Goal: Transaction & Acquisition: Book appointment/travel/reservation

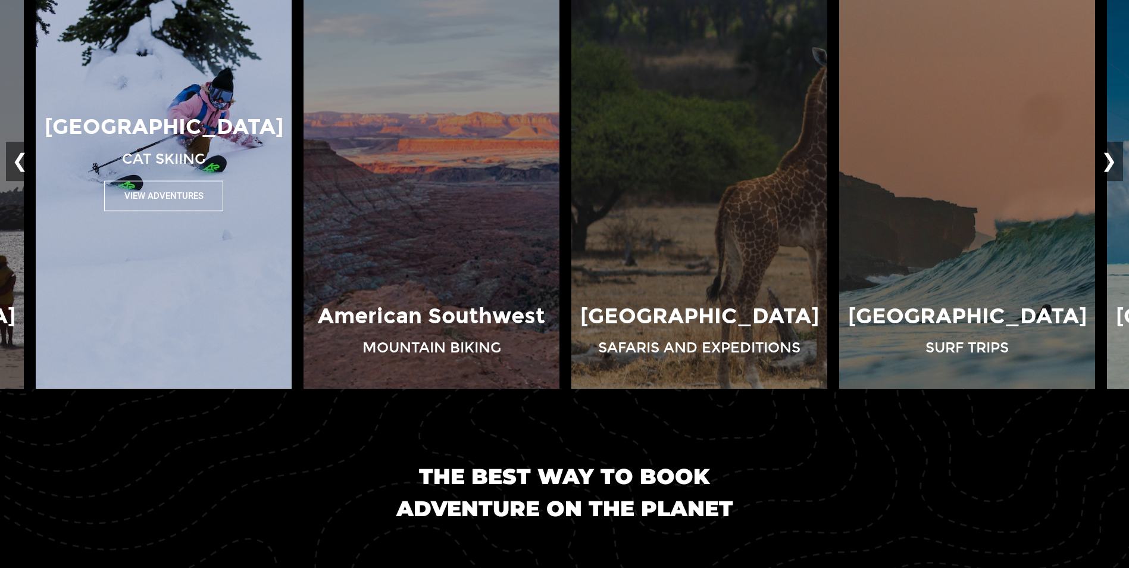
scroll to position [1011, 0]
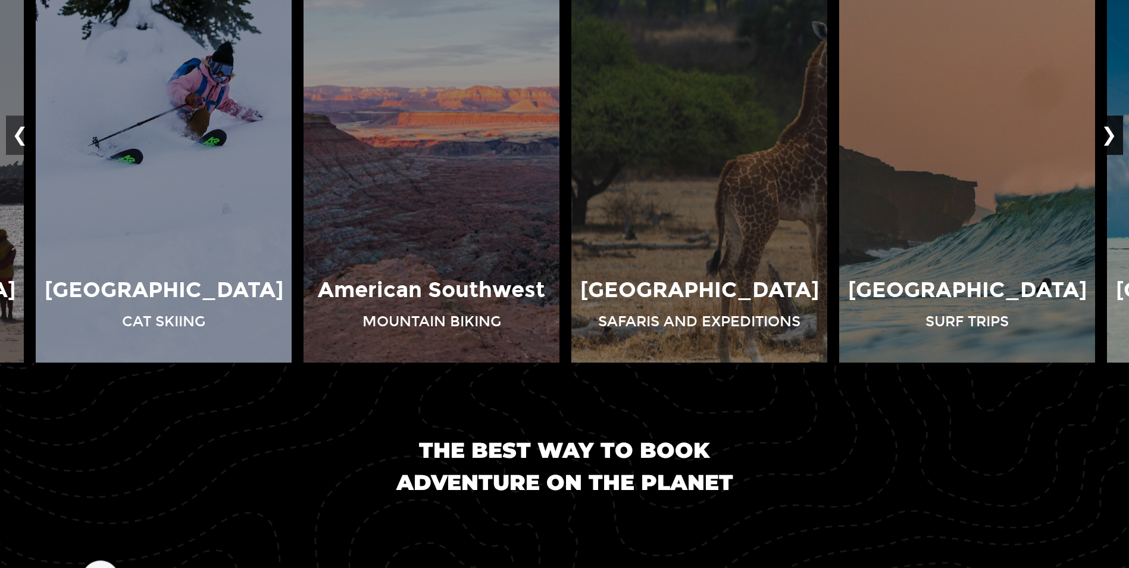
click at [1112, 142] on button "❯" at bounding box center [1109, 135] width 28 height 39
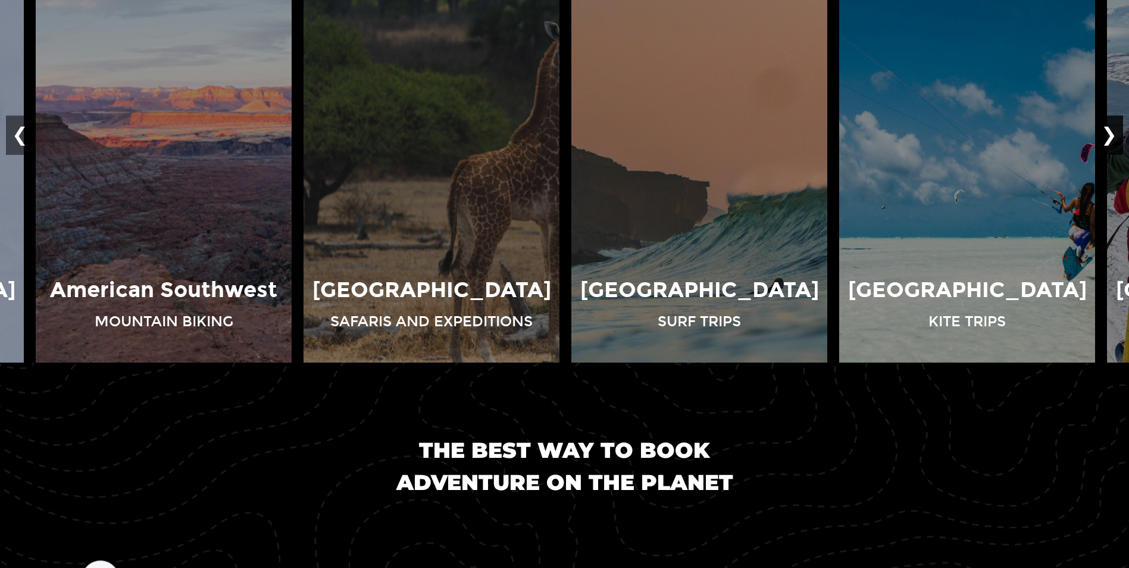
click at [1111, 142] on button "❯" at bounding box center [1109, 135] width 28 height 39
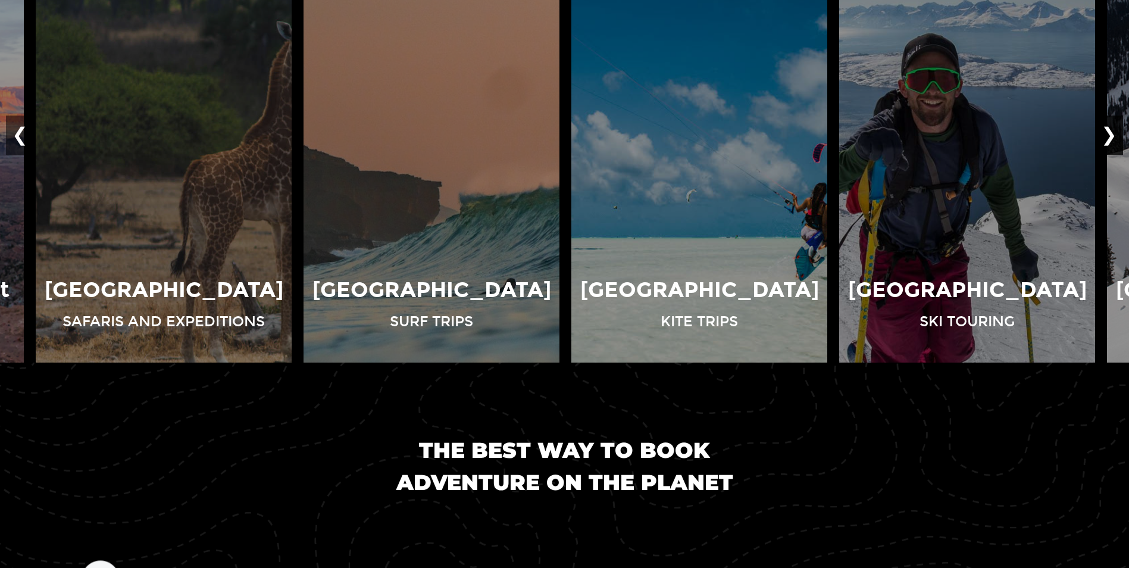
click at [1111, 142] on button "❯" at bounding box center [1109, 135] width 28 height 39
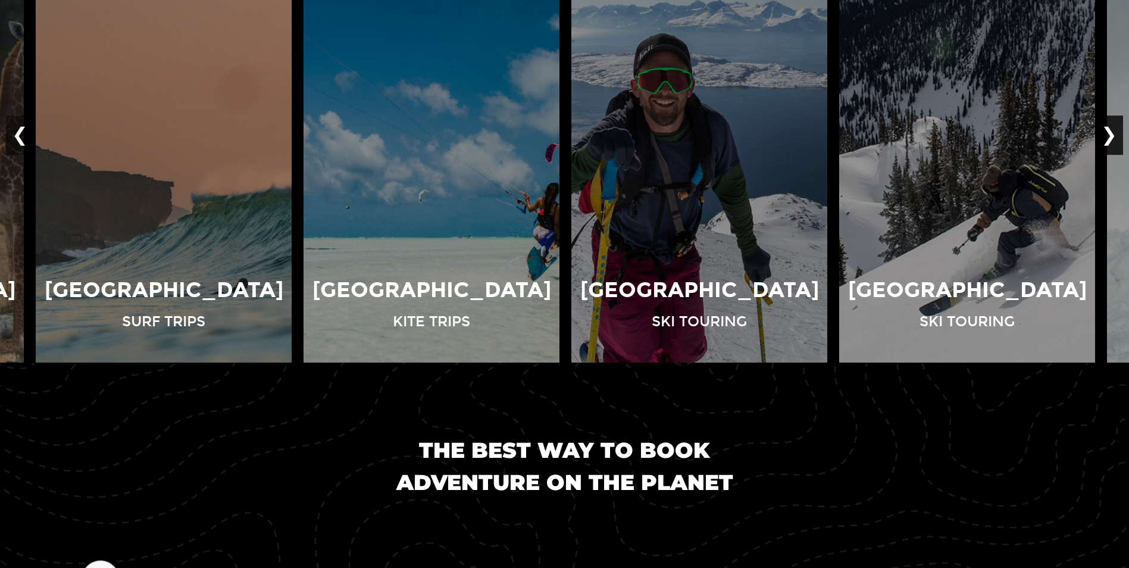
click at [1111, 142] on button "❯" at bounding box center [1109, 135] width 28 height 39
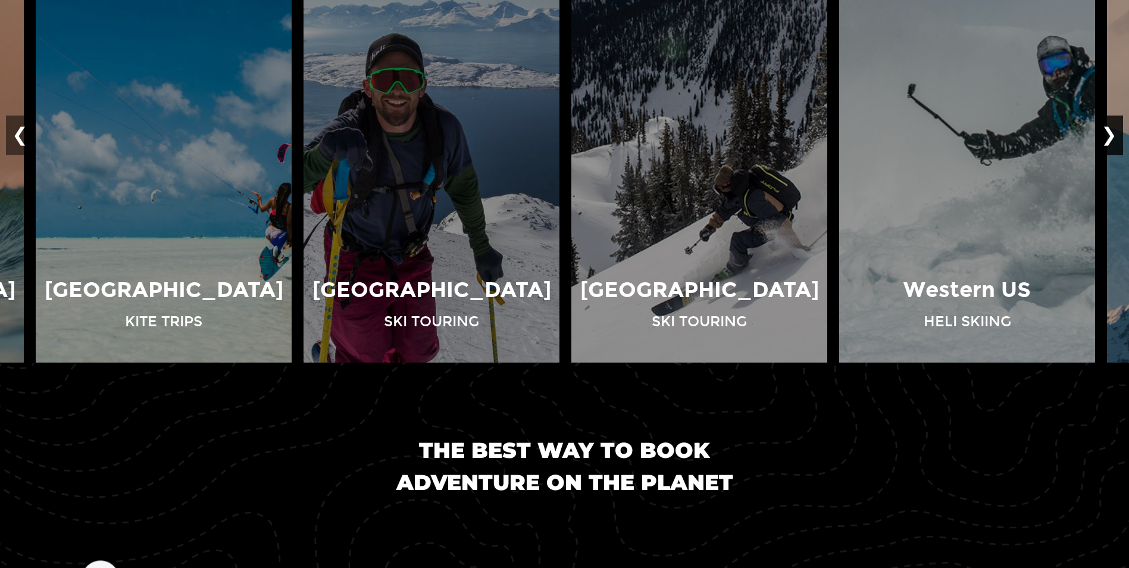
click at [1111, 142] on button "❯" at bounding box center [1109, 135] width 28 height 39
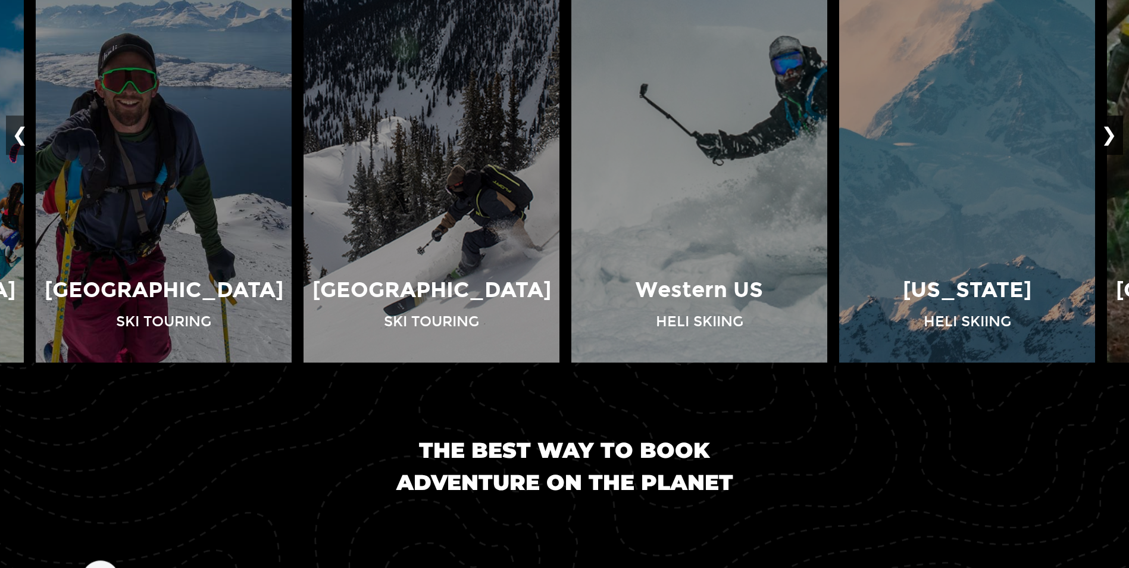
click at [1111, 142] on button "❯" at bounding box center [1109, 135] width 28 height 39
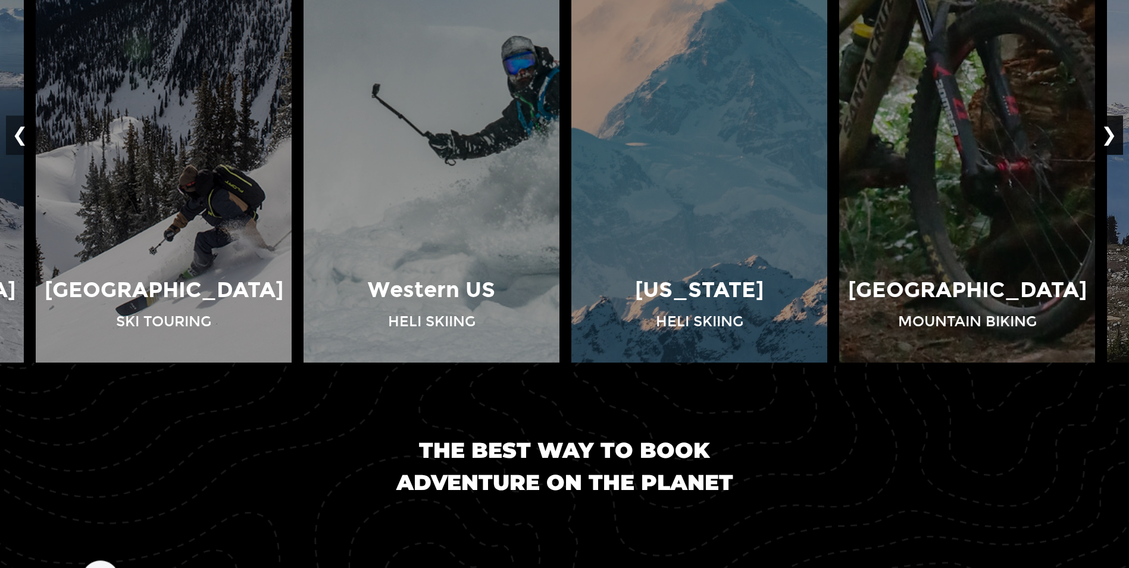
click at [1111, 142] on button "❯" at bounding box center [1109, 135] width 28 height 39
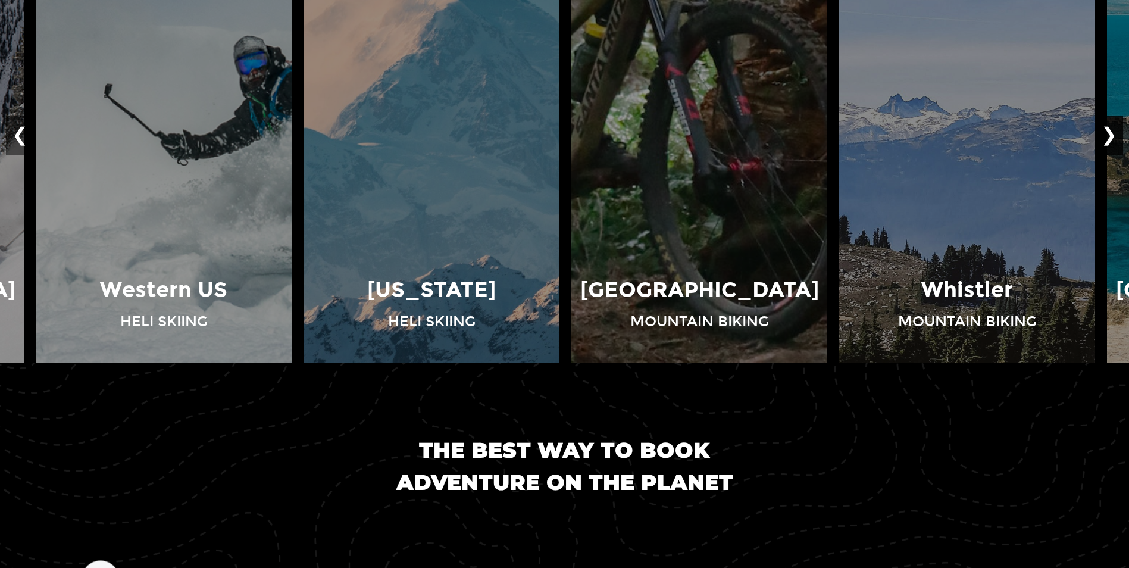
click at [1111, 142] on button "❯" at bounding box center [1109, 135] width 28 height 39
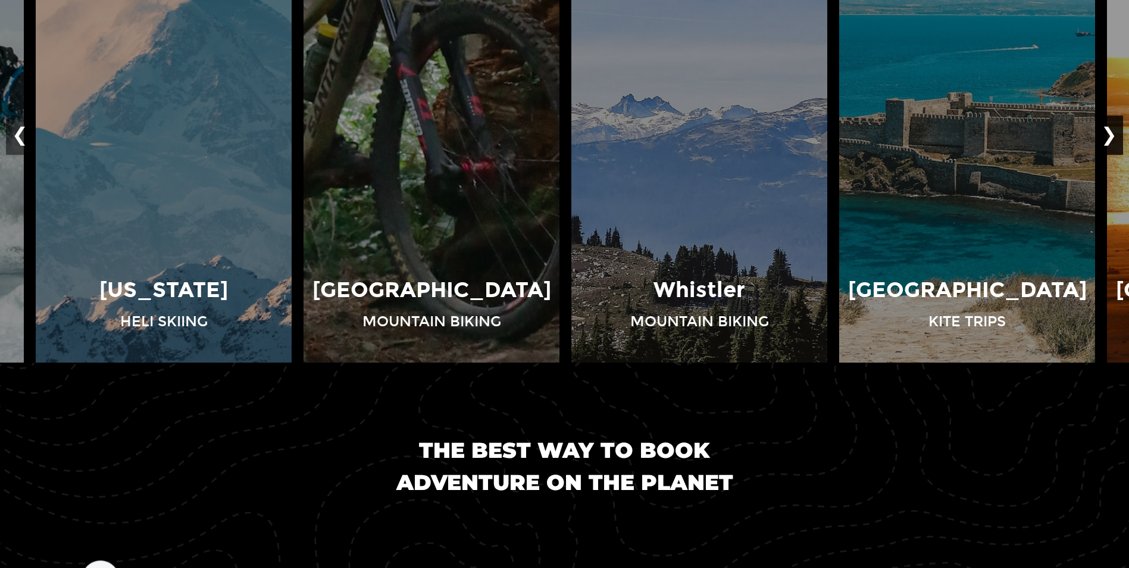
click at [1111, 142] on button "❯" at bounding box center [1109, 135] width 28 height 39
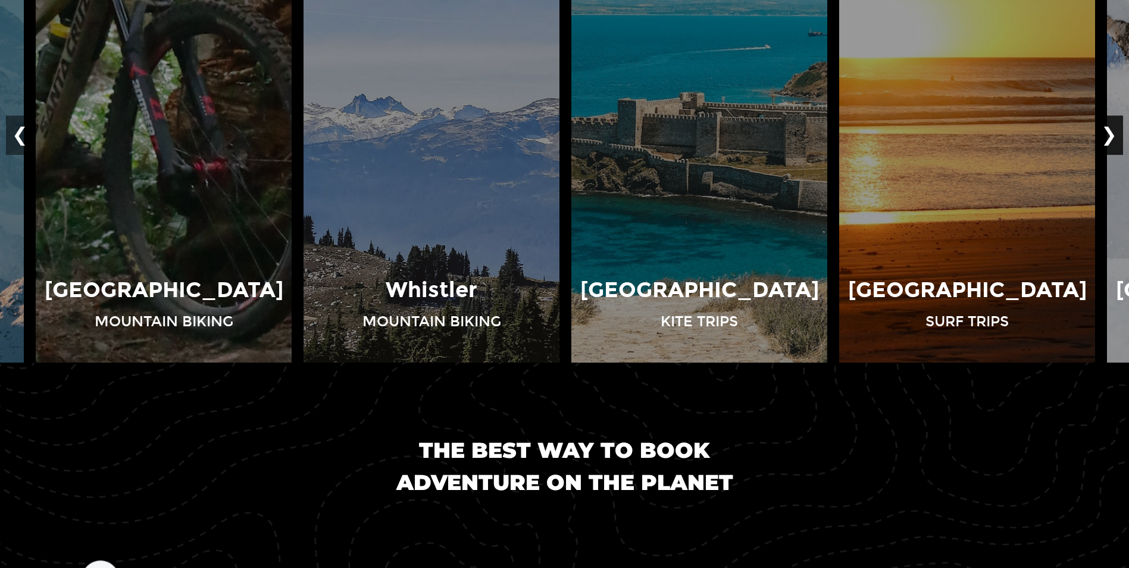
click at [1111, 142] on button "❯" at bounding box center [1109, 135] width 28 height 39
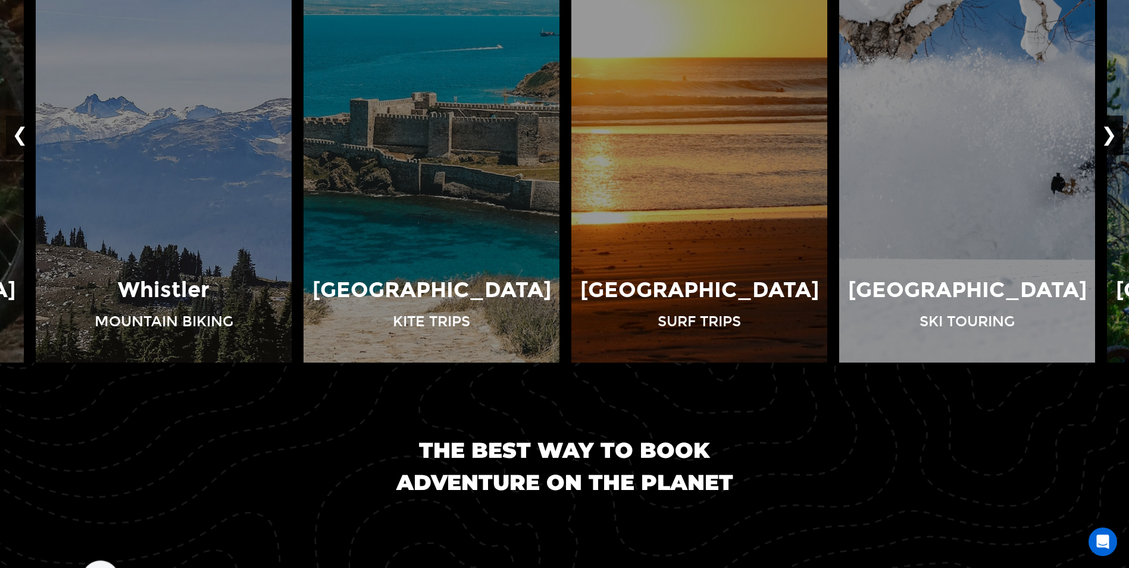
click at [1111, 142] on button "❯" at bounding box center [1109, 135] width 28 height 39
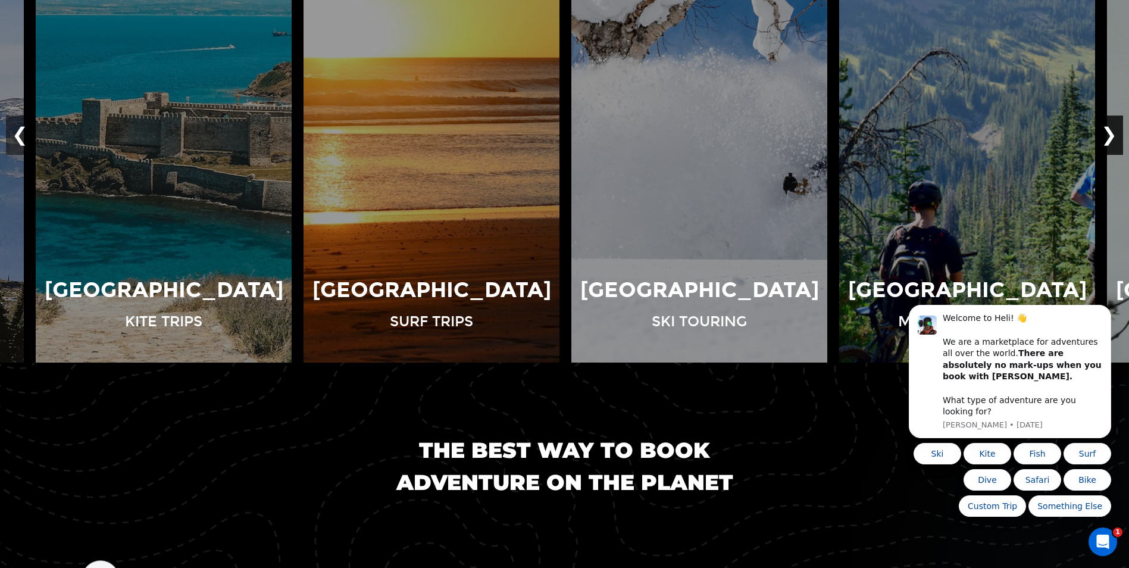
scroll to position [0, 0]
click at [1111, 142] on button "❯" at bounding box center [1109, 135] width 28 height 39
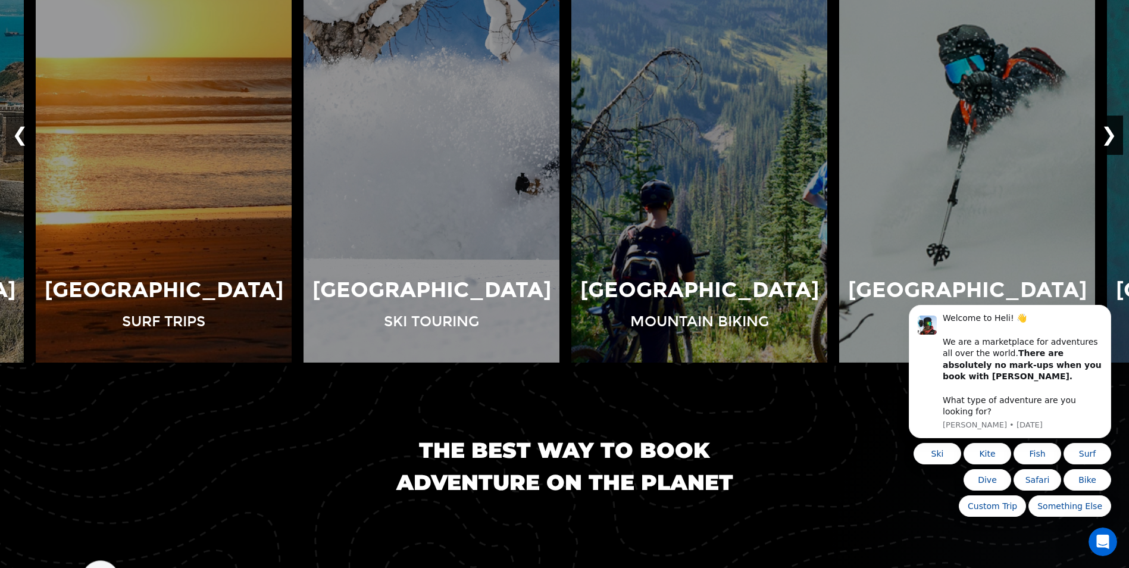
click at [1111, 142] on button "❯" at bounding box center [1109, 135] width 28 height 39
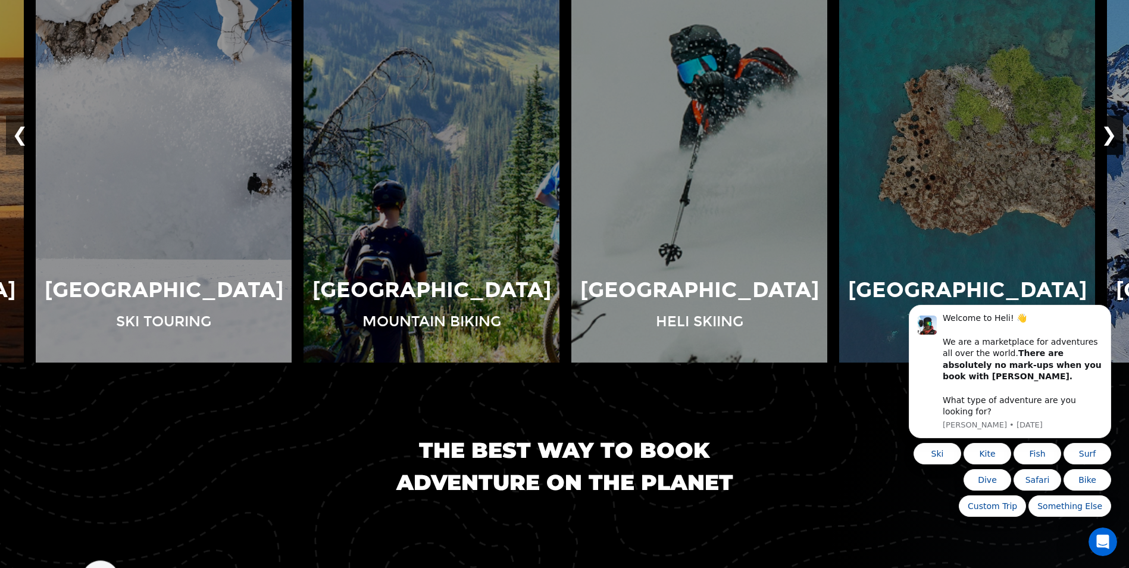
click at [1111, 142] on button "❯" at bounding box center [1109, 135] width 28 height 39
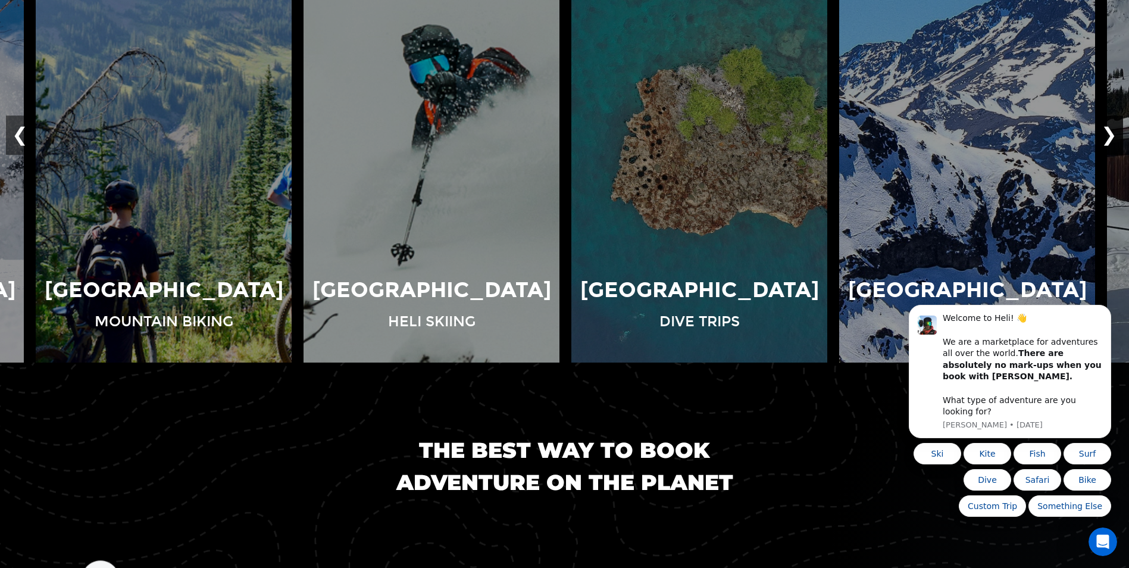
click at [1111, 142] on button "❯" at bounding box center [1109, 135] width 28 height 39
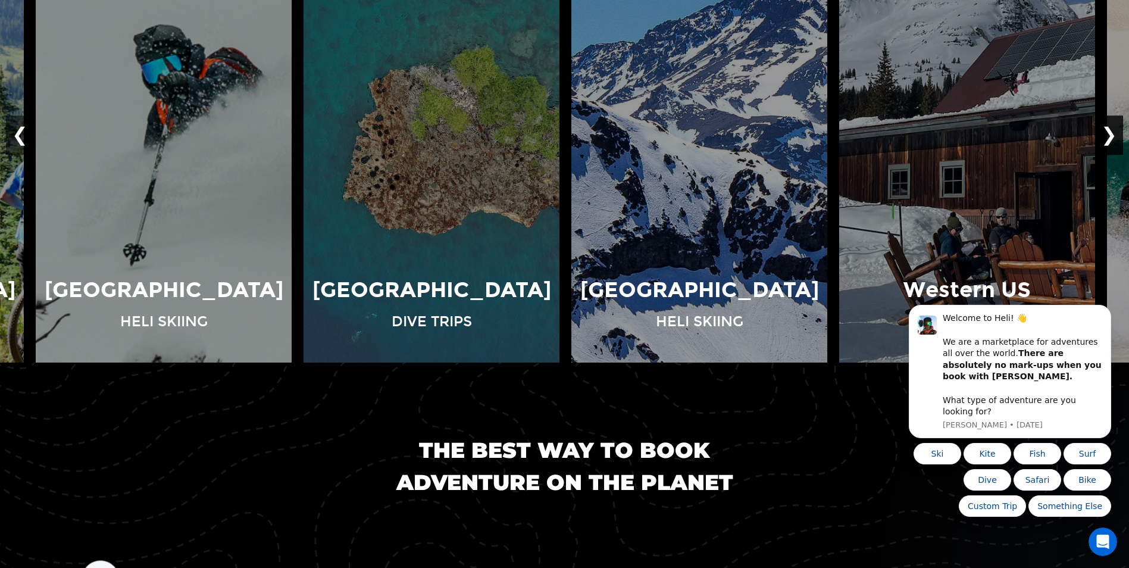
click at [1111, 142] on button "❯" at bounding box center [1109, 135] width 28 height 39
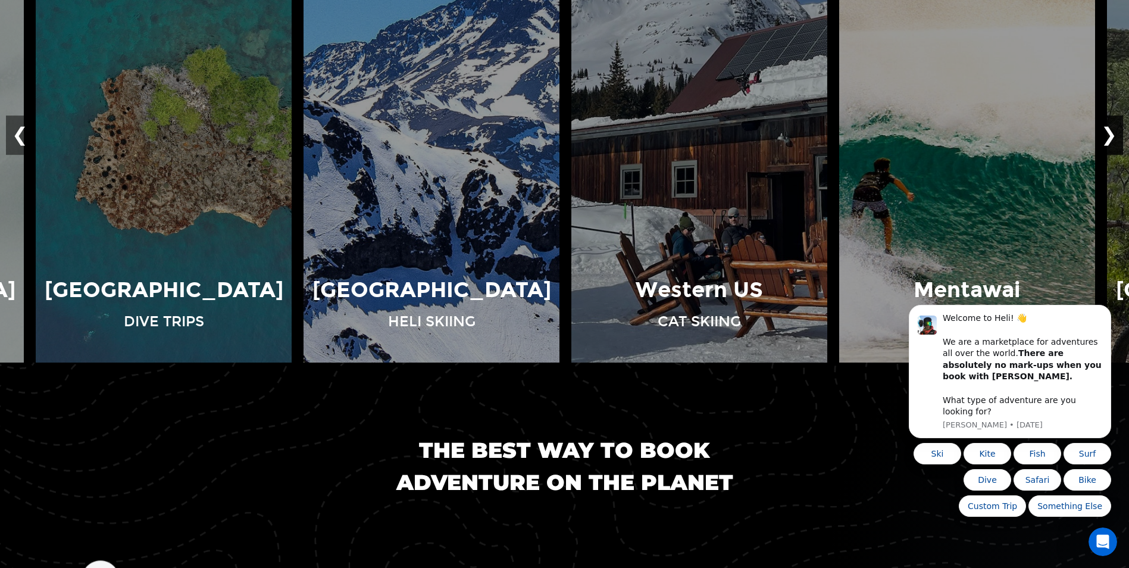
click at [1111, 142] on button "❯" at bounding box center [1109, 135] width 28 height 39
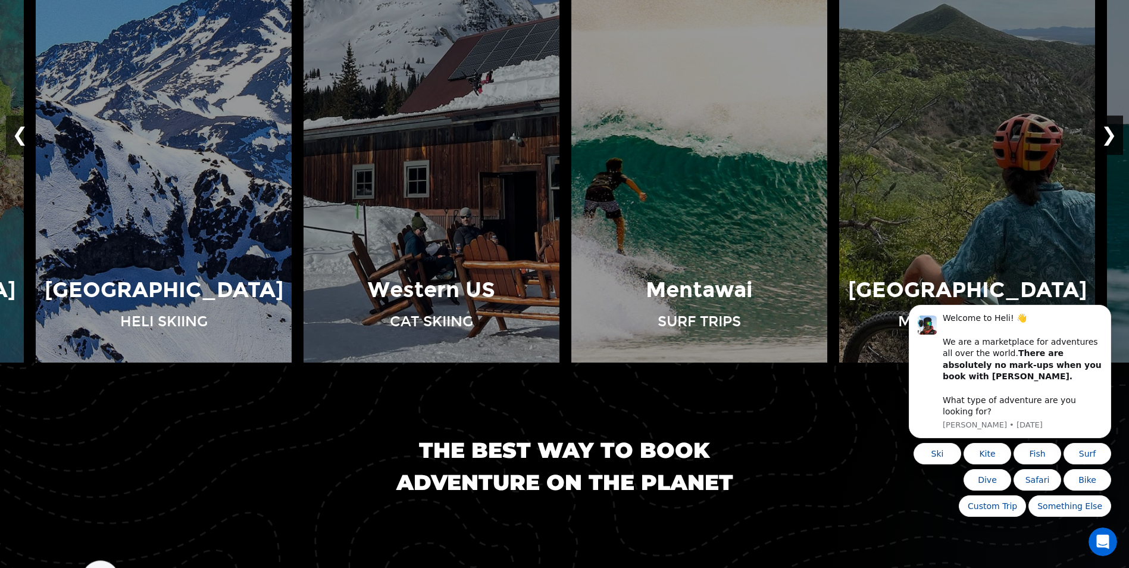
click at [1111, 142] on button "❯" at bounding box center [1109, 135] width 28 height 39
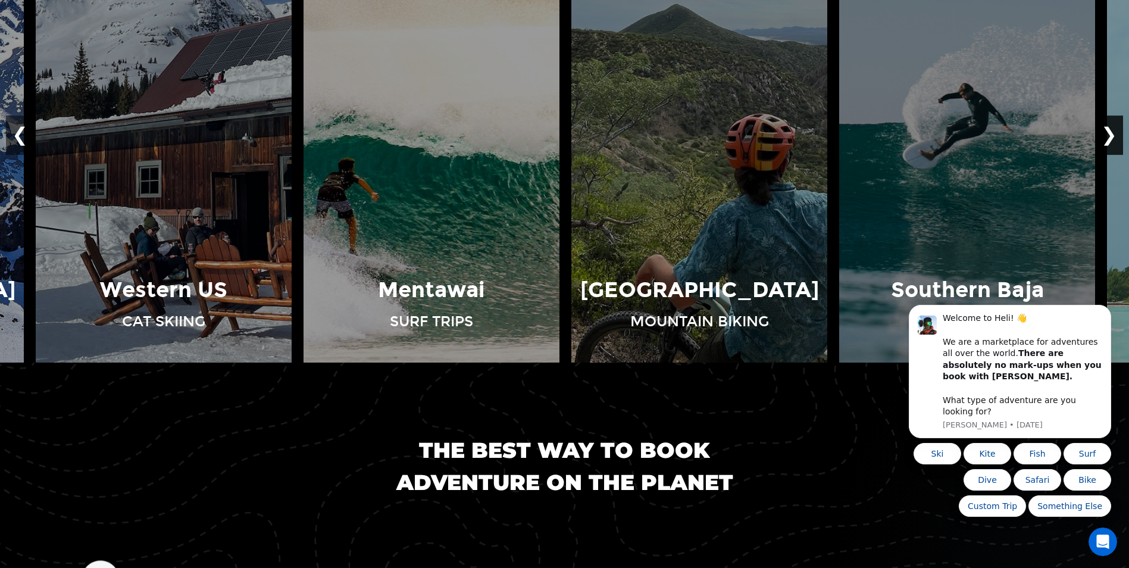
click at [1111, 142] on button "❯" at bounding box center [1109, 135] width 28 height 39
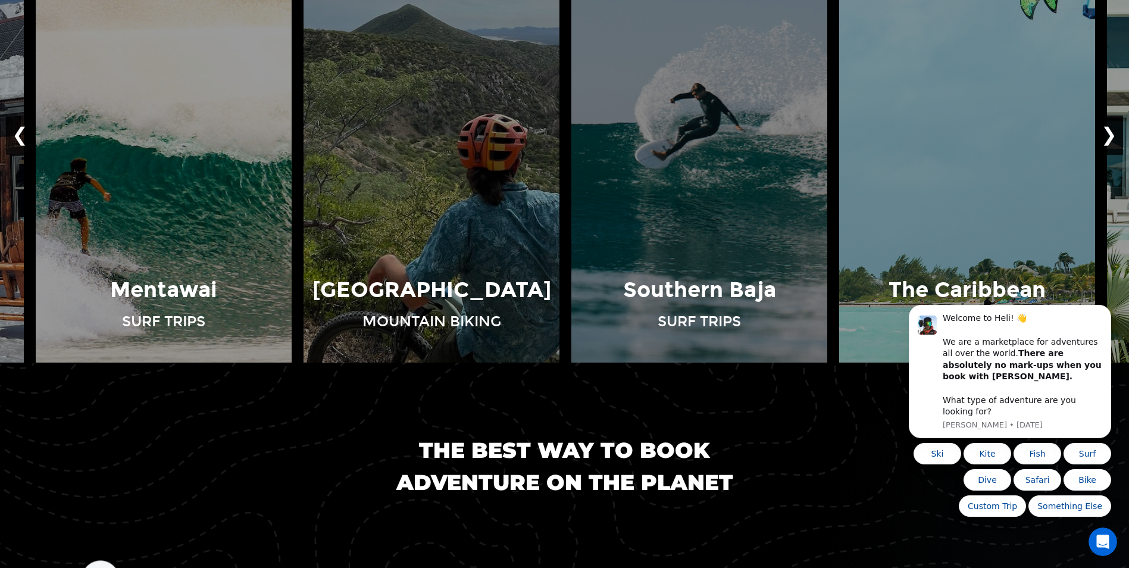
click at [1111, 142] on button "❯" at bounding box center [1109, 135] width 28 height 39
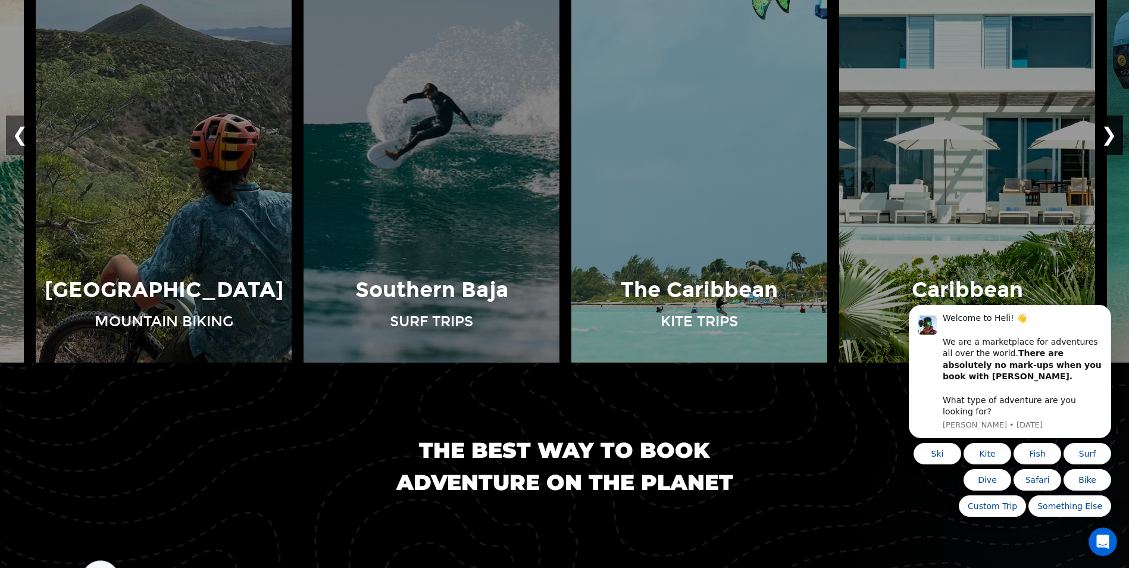
click at [1111, 142] on button "❯" at bounding box center [1109, 135] width 28 height 39
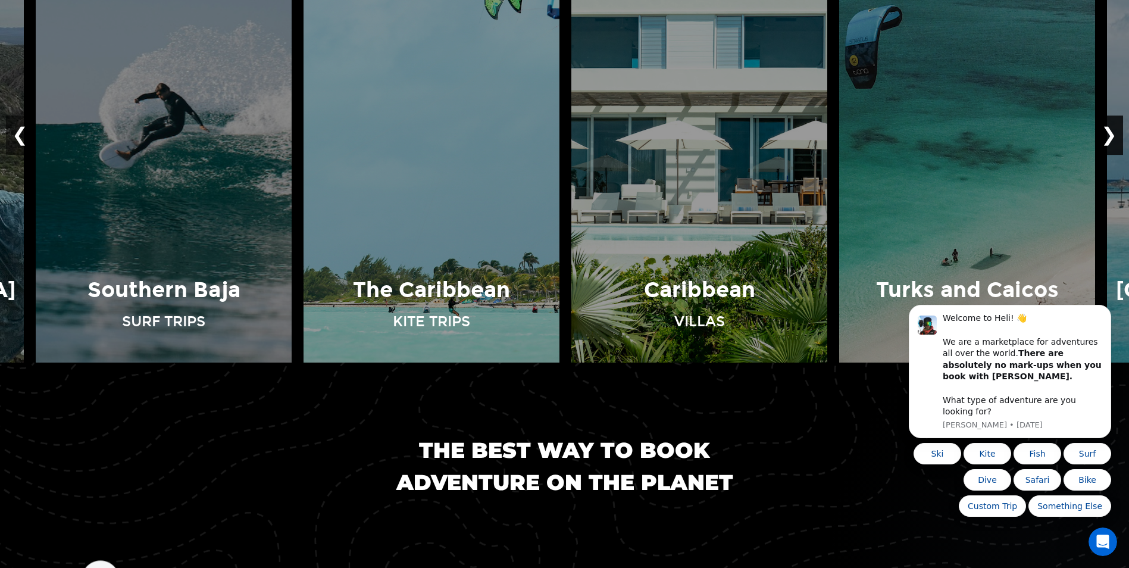
click at [1111, 142] on button "❯" at bounding box center [1109, 135] width 28 height 39
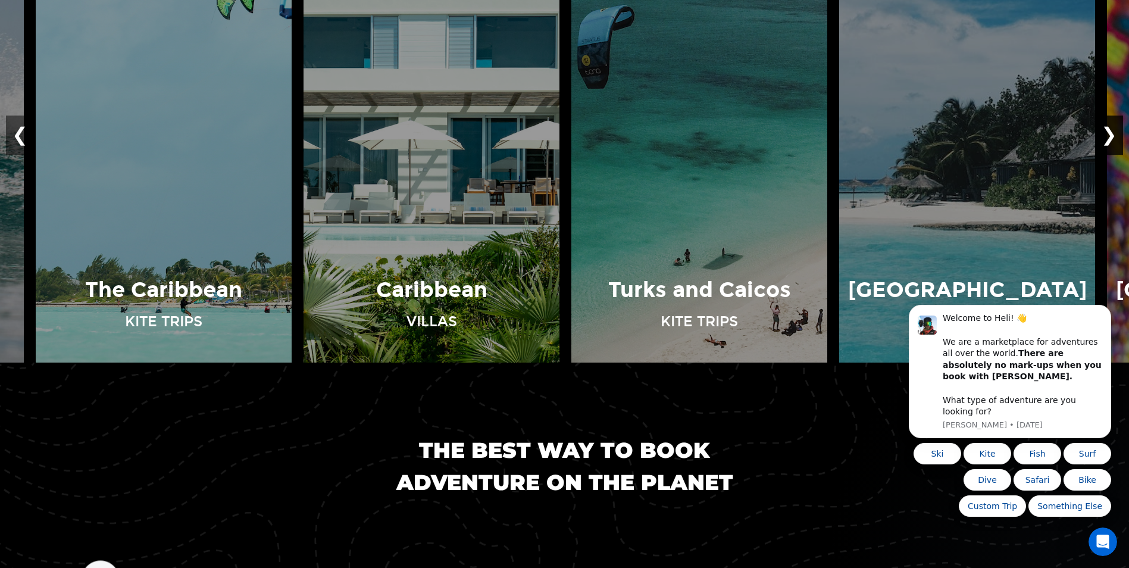
click at [1111, 142] on button "❯" at bounding box center [1109, 135] width 28 height 39
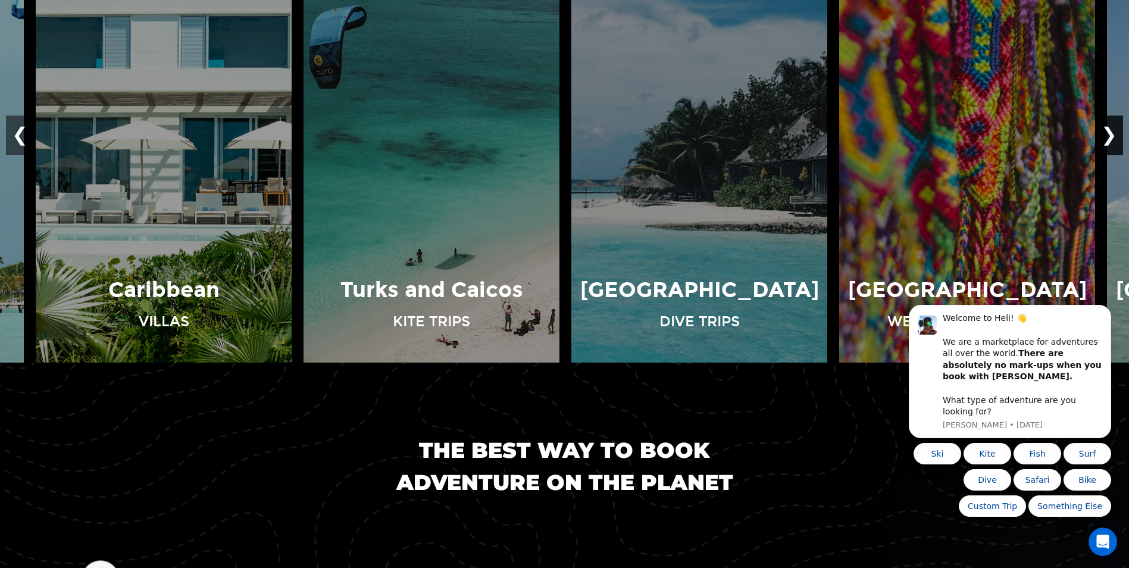
click at [1111, 142] on button "❯" at bounding box center [1109, 135] width 28 height 39
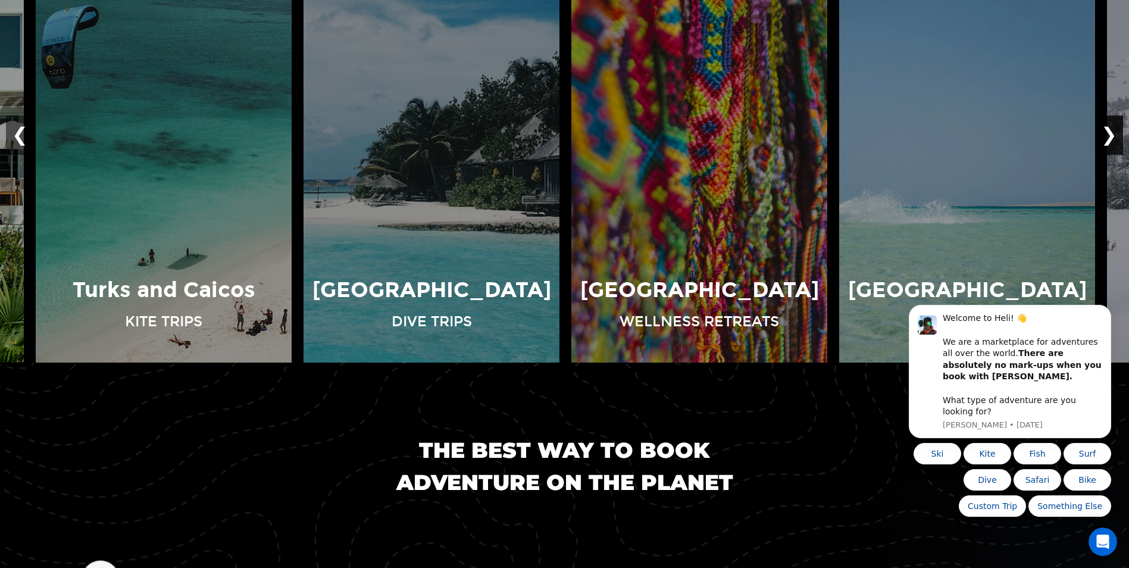
click at [1111, 142] on button "❯" at bounding box center [1109, 135] width 28 height 39
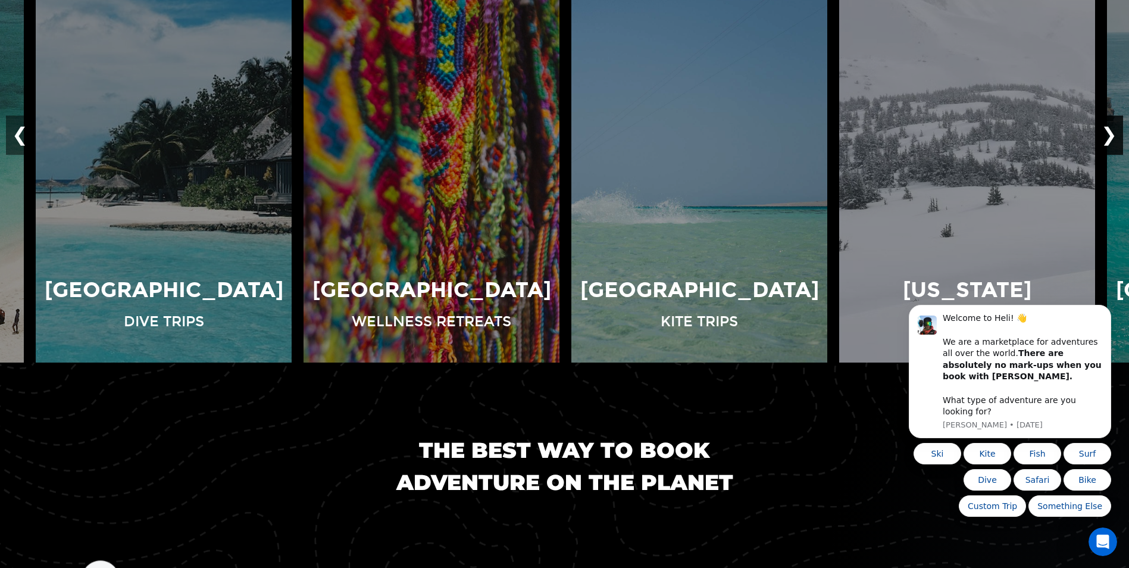
click at [1111, 142] on button "❯" at bounding box center [1109, 135] width 28 height 39
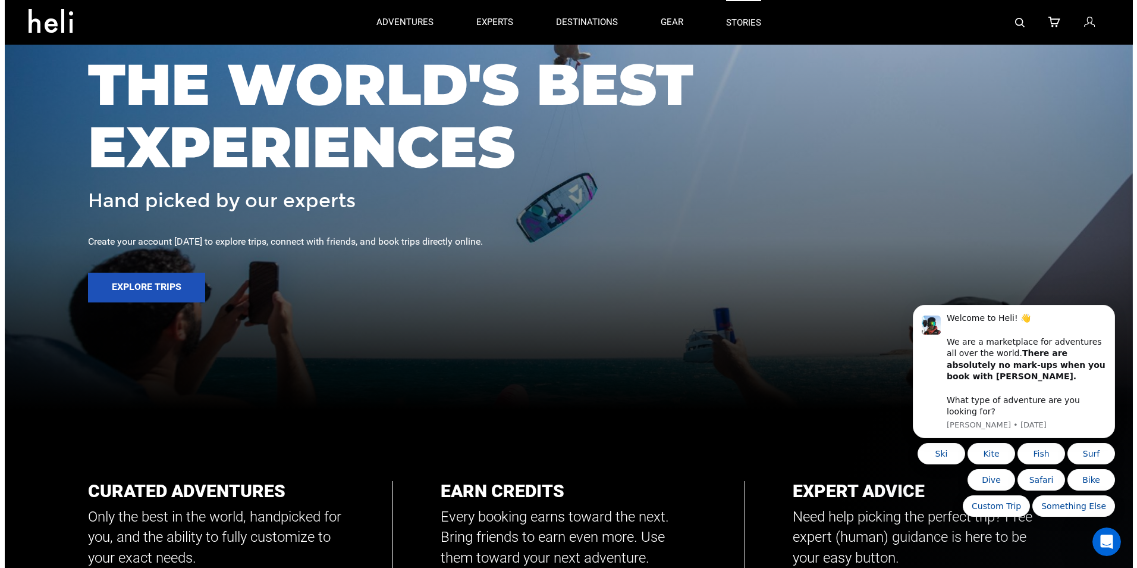
scroll to position [119, 0]
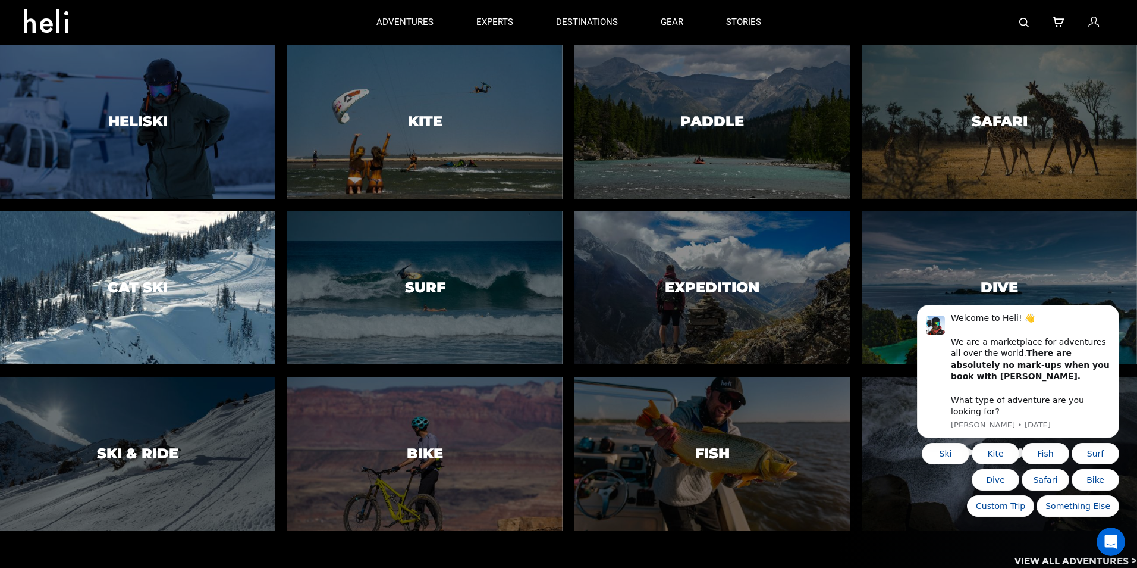
click at [127, 243] on div at bounding box center [137, 287] width 281 height 157
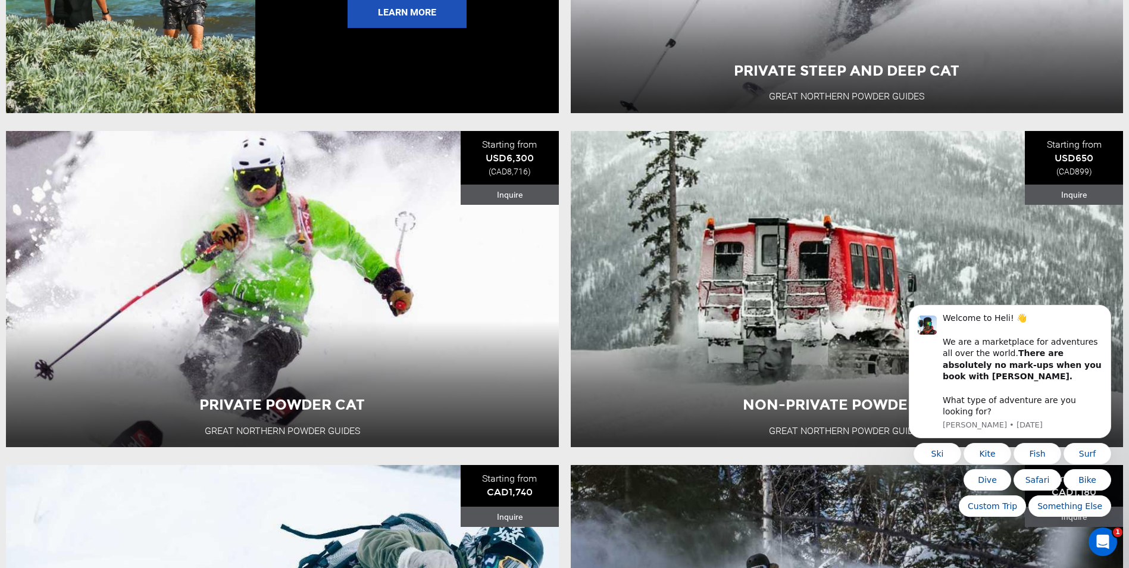
scroll to position [3153, 0]
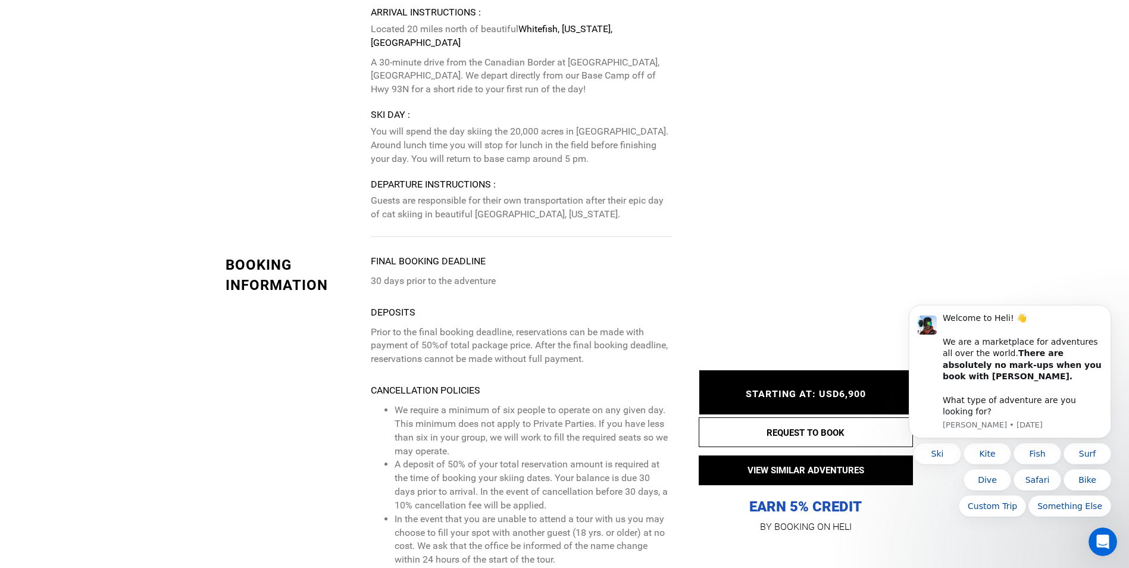
scroll to position [2380, 0]
